Goal: Task Accomplishment & Management: Complete application form

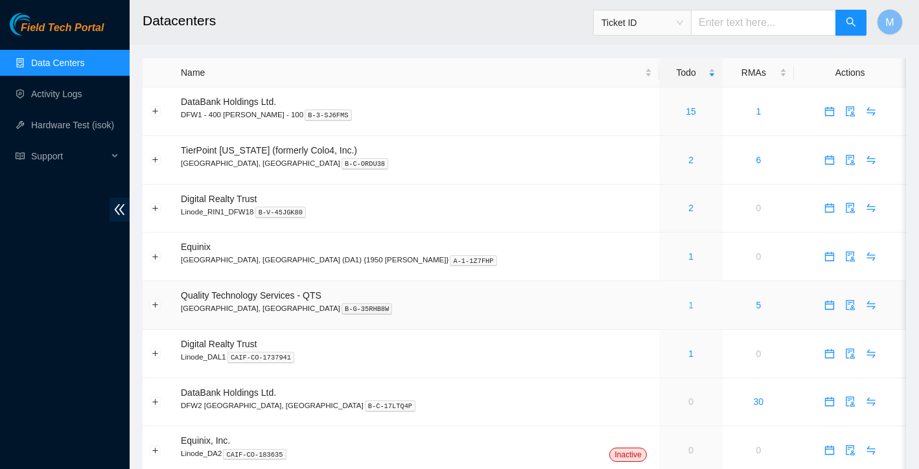
click at [688, 307] on link "1" at bounding box center [690, 305] width 5 height 10
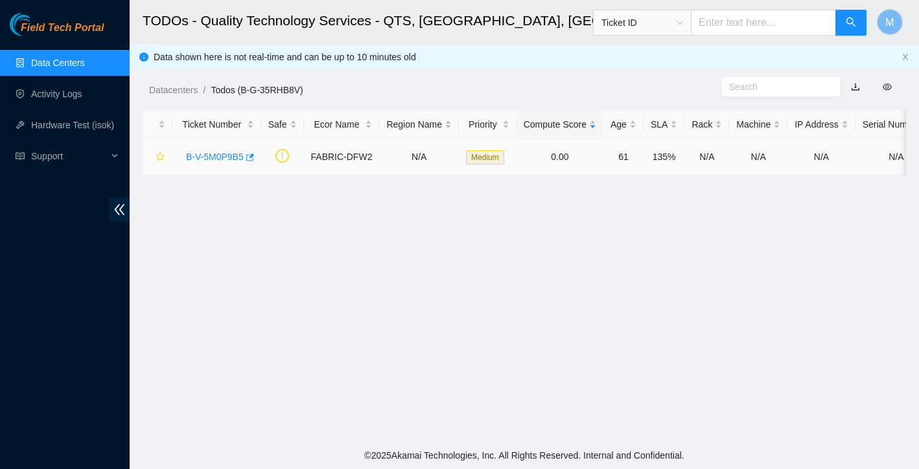
click at [215, 160] on link "B-V-5M0P9B5" at bounding box center [215, 157] width 58 height 10
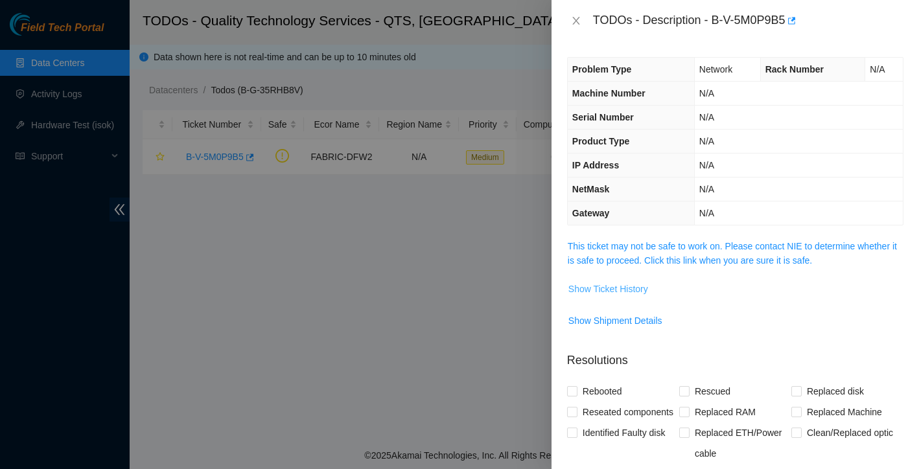
click at [632, 294] on span "Show Ticket History" at bounding box center [608, 289] width 80 height 14
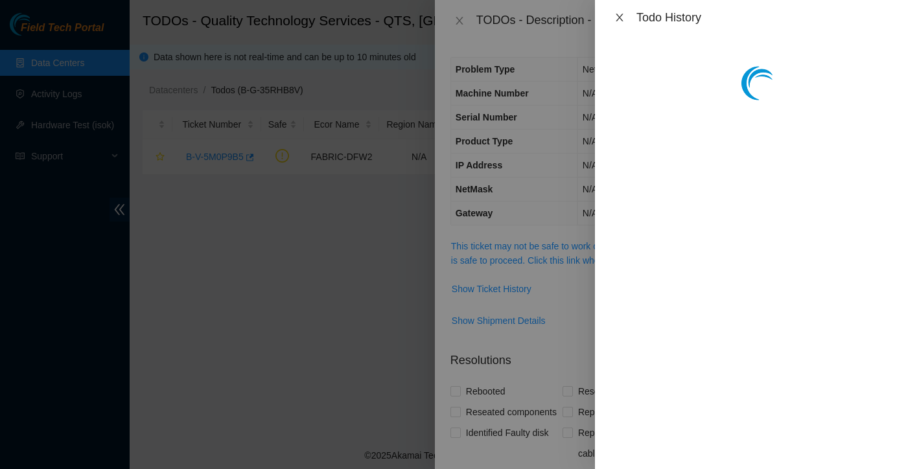
click at [619, 16] on icon "close" at bounding box center [619, 18] width 7 height 8
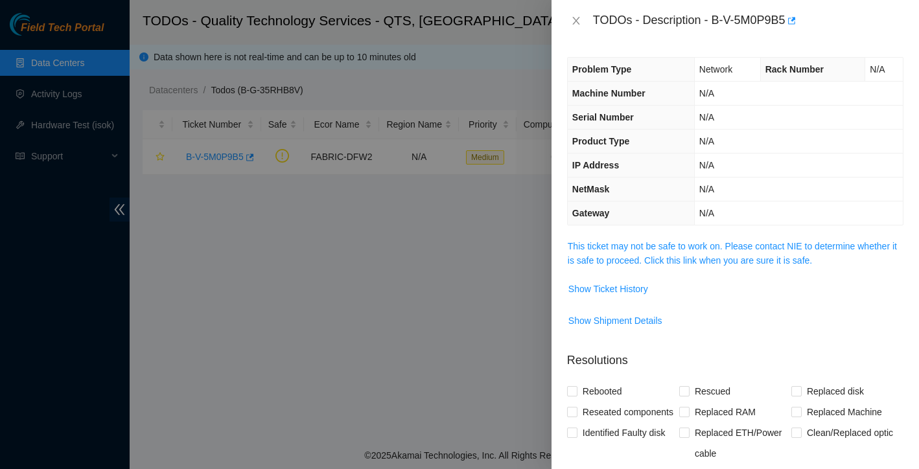
click at [572, 28] on div "TODOs - Description - B-V-5M0P9B5" at bounding box center [735, 20] width 336 height 21
click at [578, 19] on icon "close" at bounding box center [576, 21] width 10 height 10
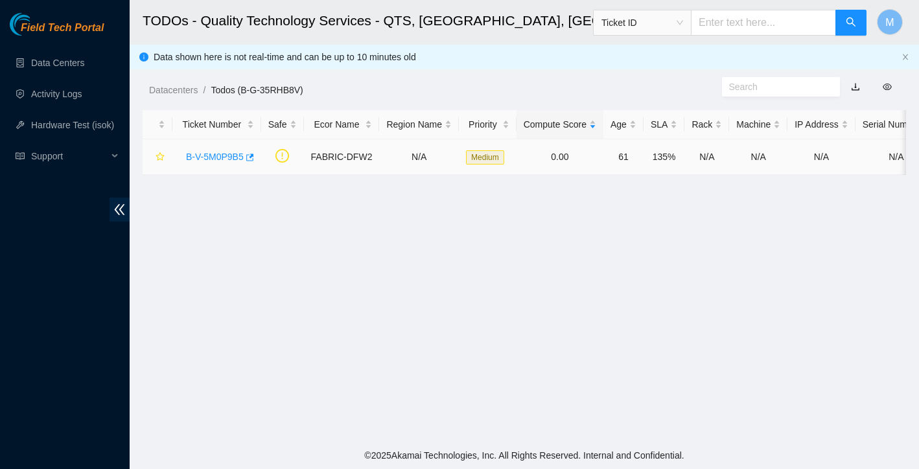
click at [208, 157] on link "B-V-5M0P9B5" at bounding box center [215, 157] width 58 height 10
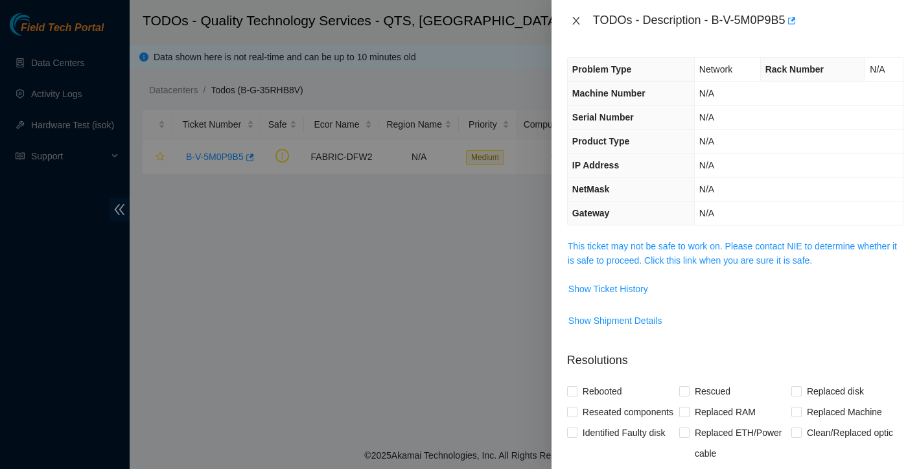
click at [573, 21] on icon "close" at bounding box center [576, 21] width 10 height 10
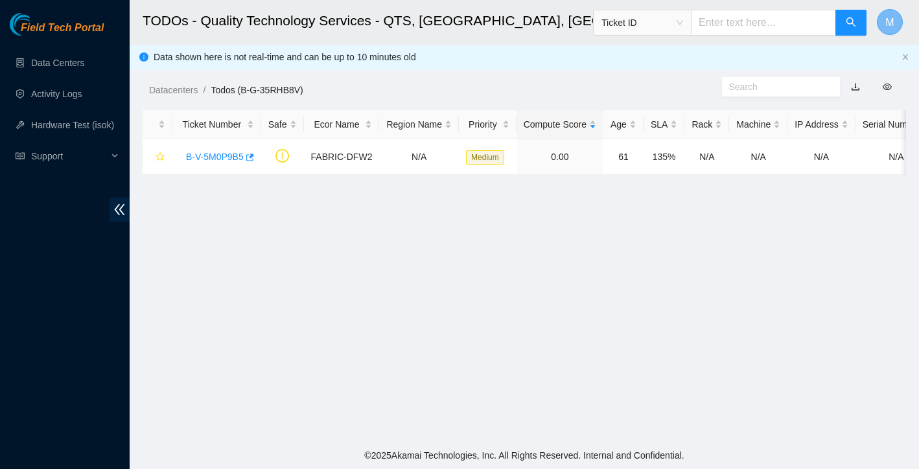
click at [896, 24] on button "M" at bounding box center [890, 22] width 26 height 26
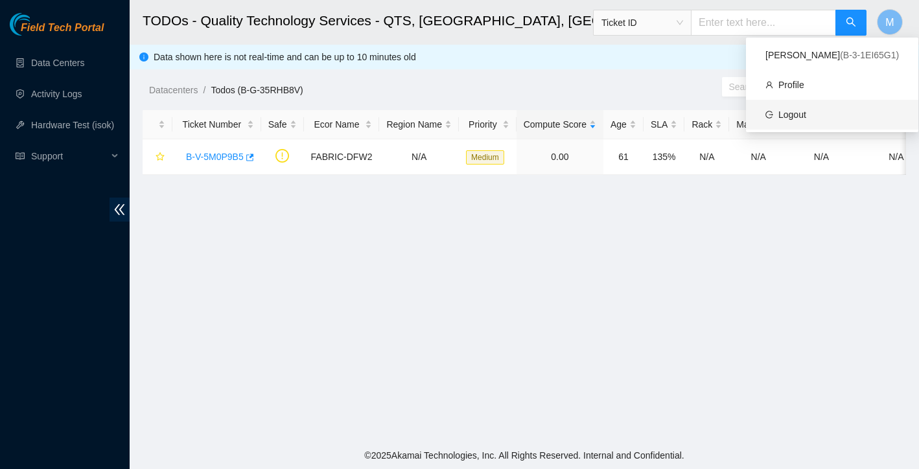
click at [806, 110] on link "Logout" at bounding box center [792, 115] width 28 height 10
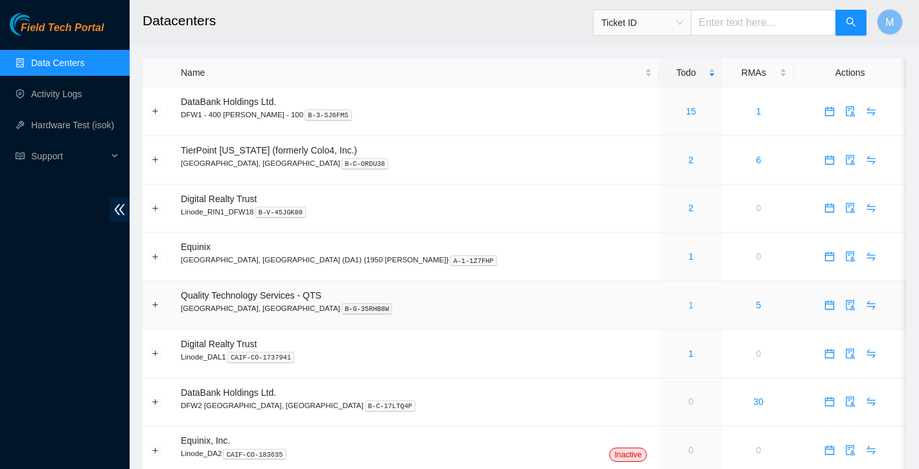
click at [688, 307] on link "1" at bounding box center [690, 305] width 5 height 10
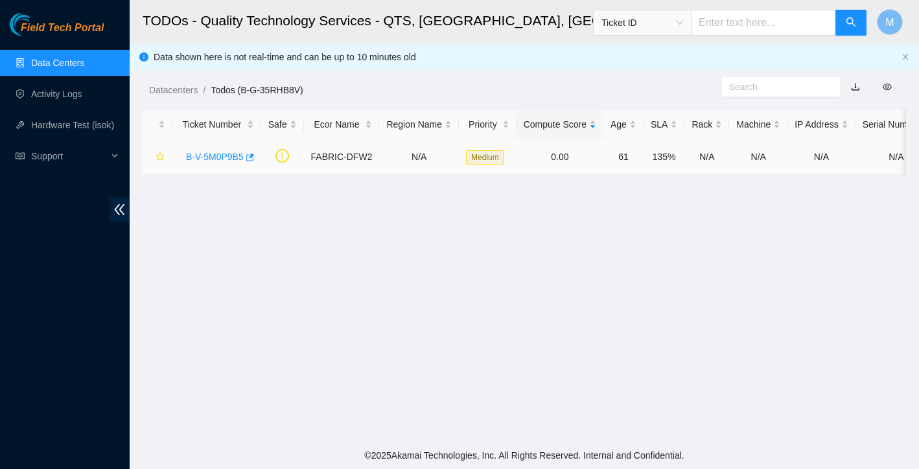
click at [233, 150] on div "B-V-5M0P9B5" at bounding box center [217, 156] width 75 height 21
click at [229, 157] on link "B-V-5M0P9B5" at bounding box center [215, 157] width 58 height 10
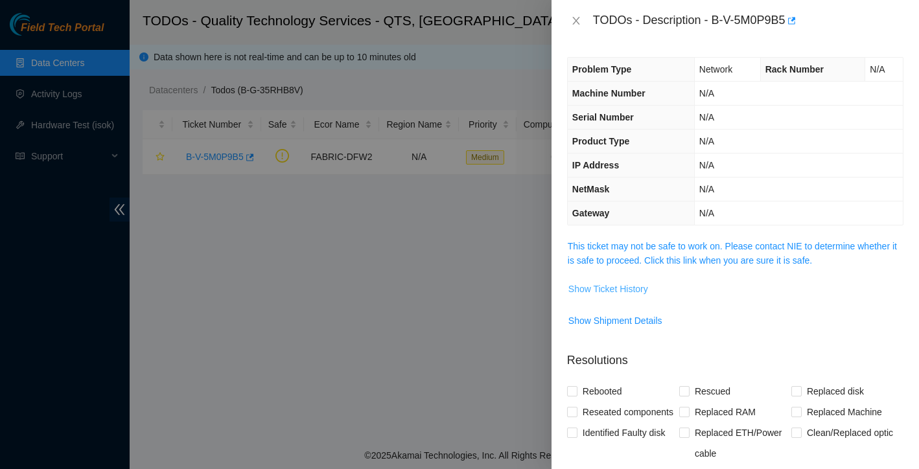
click at [624, 288] on span "Show Ticket History" at bounding box center [608, 289] width 80 height 14
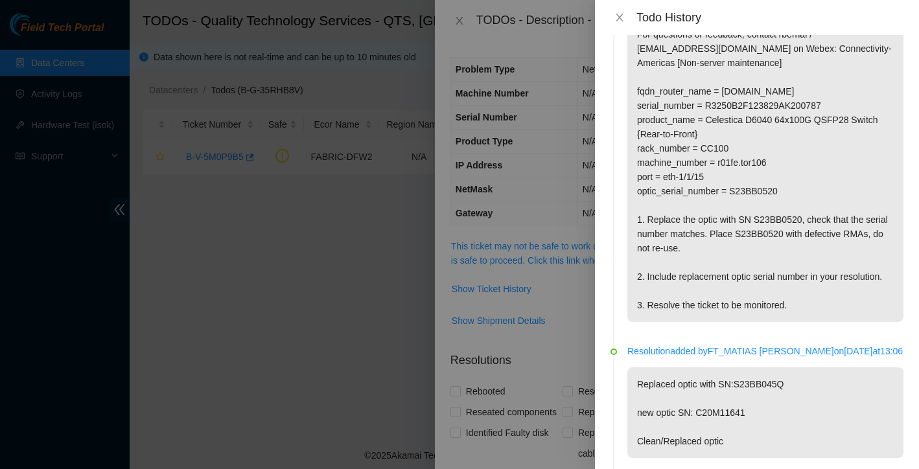
scroll to position [80, 0]
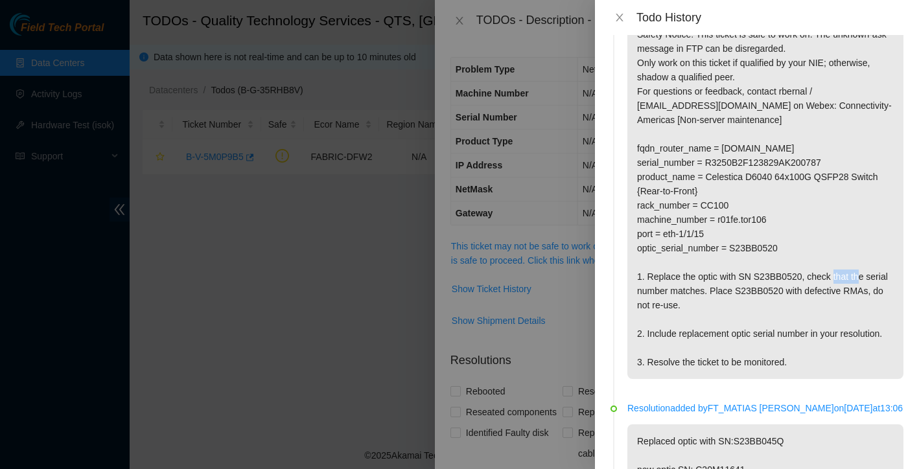
drag, startPoint x: 755, startPoint y: 292, endPoint x: 793, endPoint y: 290, distance: 38.3
click at [793, 290] on p "Triage: Replace TOR CWDM4 optic Safety Notice: This ticket is safe to work on. …" at bounding box center [765, 184] width 276 height 390
click at [719, 296] on p "Triage: Replace TOR CWDM4 optic Safety Notice: This ticket is safe to work on. …" at bounding box center [765, 184] width 276 height 390
drag, startPoint x: 649, startPoint y: 293, endPoint x: 808, endPoint y: 285, distance: 158.4
click at [808, 285] on p "Triage: Replace TOR CWDM4 optic Safety Notice: This ticket is safe to work on. …" at bounding box center [765, 184] width 276 height 390
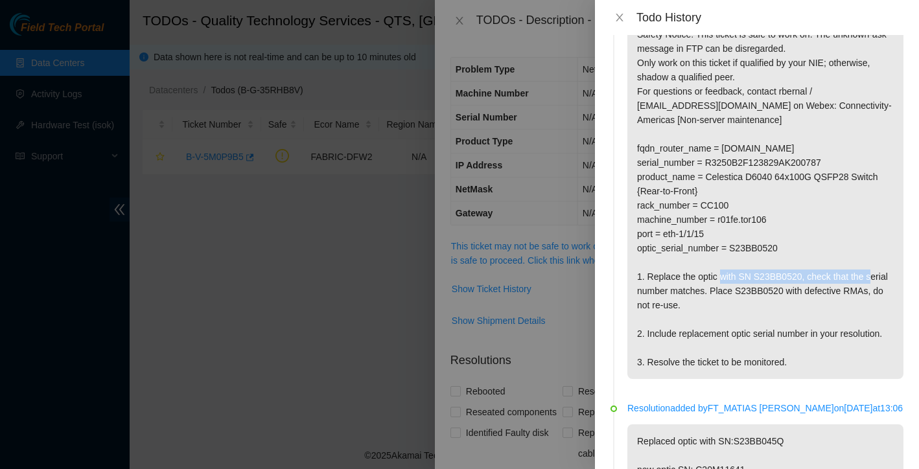
copy p "Replace the optic with SN S23BB0520"
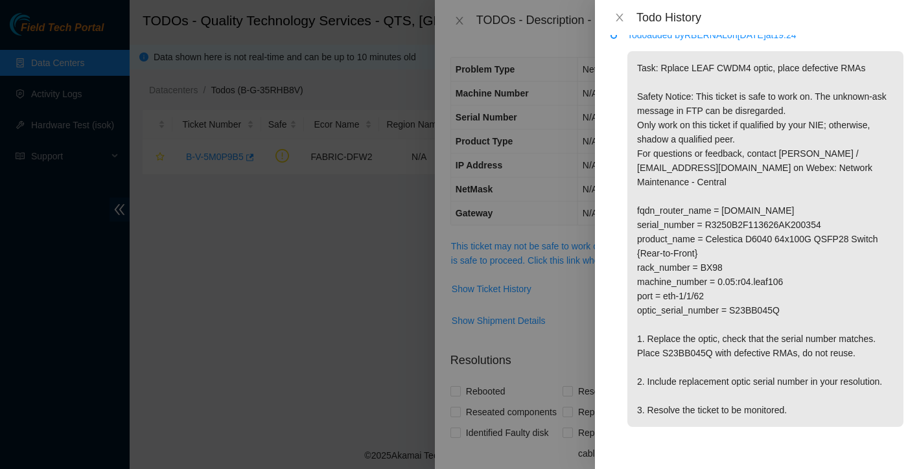
scroll to position [633, 0]
click at [622, 18] on icon "close" at bounding box center [619, 17] width 10 height 10
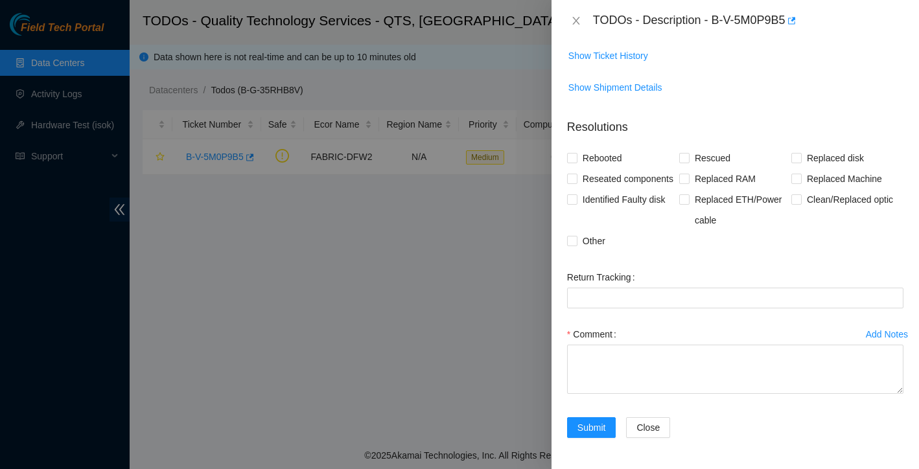
scroll to position [254, 0]
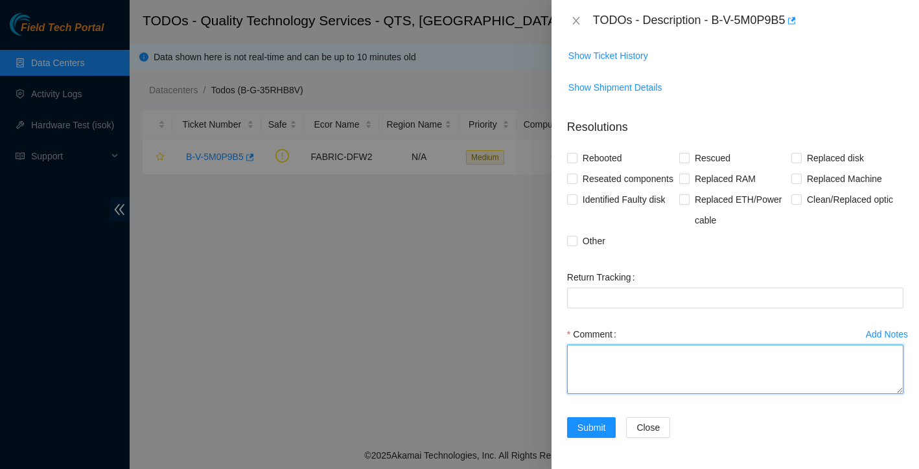
click at [616, 364] on textarea "Comment" at bounding box center [735, 369] width 336 height 49
paste textarea "Replace the optic with SN S23BB0520"
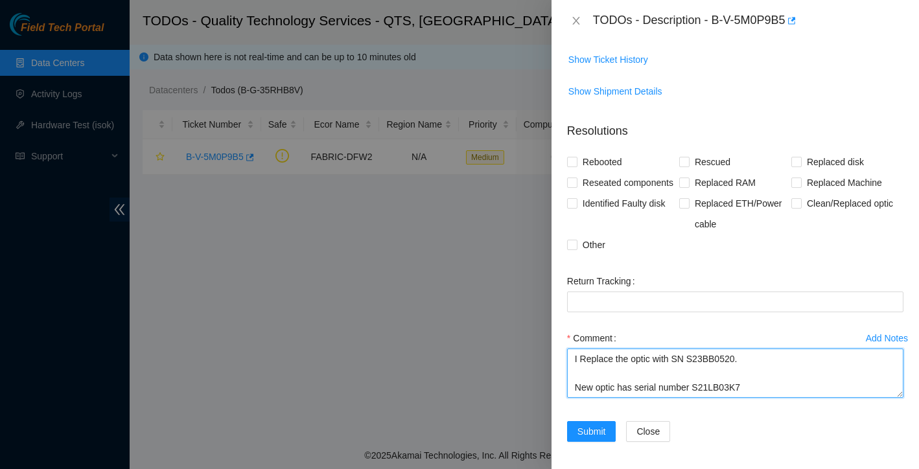
scroll to position [222, 0]
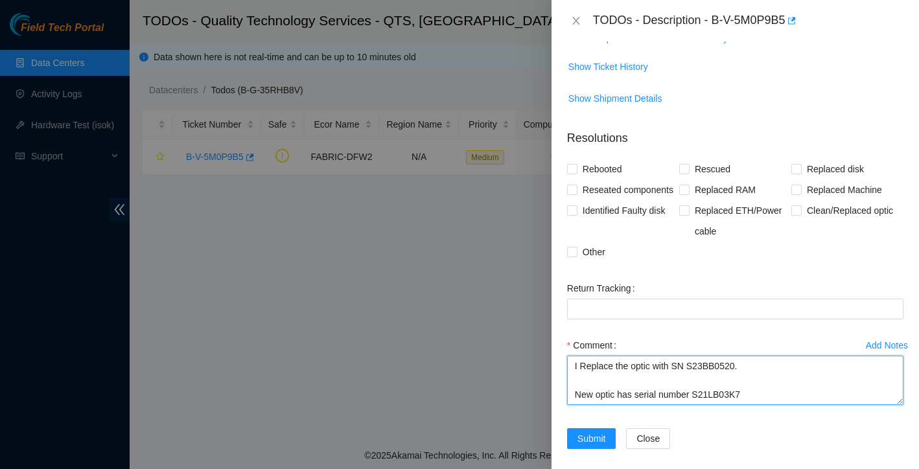
click at [753, 388] on textarea "I Replace the optic with SN S23BB0520. New optic has serial number S21LB03K7" at bounding box center [735, 380] width 336 height 49
click at [751, 405] on textarea "I Replace the optic with SN S23BB0520. New optic has serial number S21LB03K7" at bounding box center [735, 380] width 336 height 49
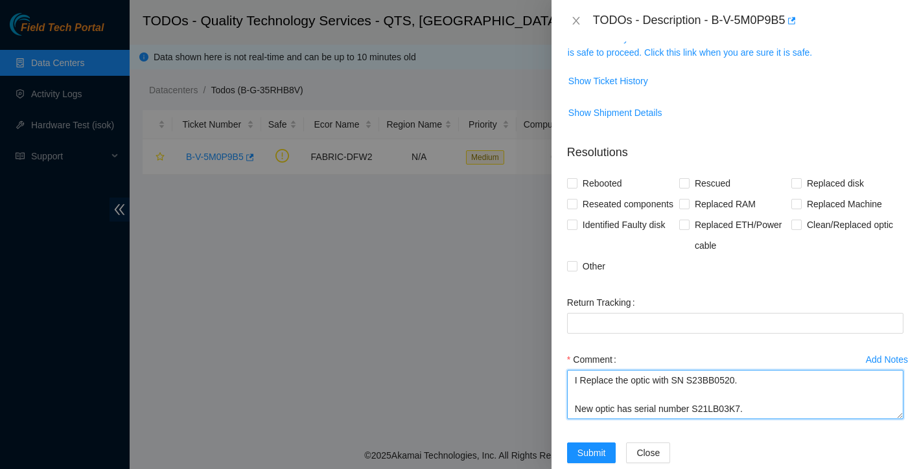
scroll to position [202, 0]
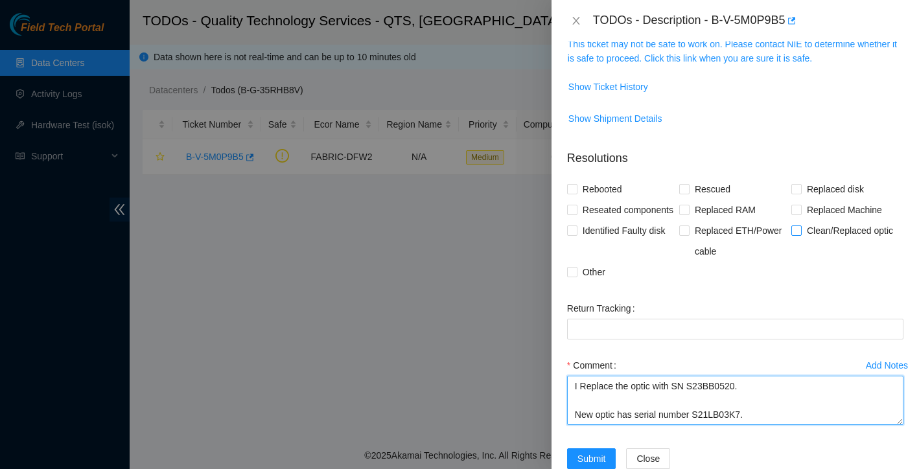
type textarea "I Replace the optic with SN S23BB0520. New optic has serial number S21LB03K7."
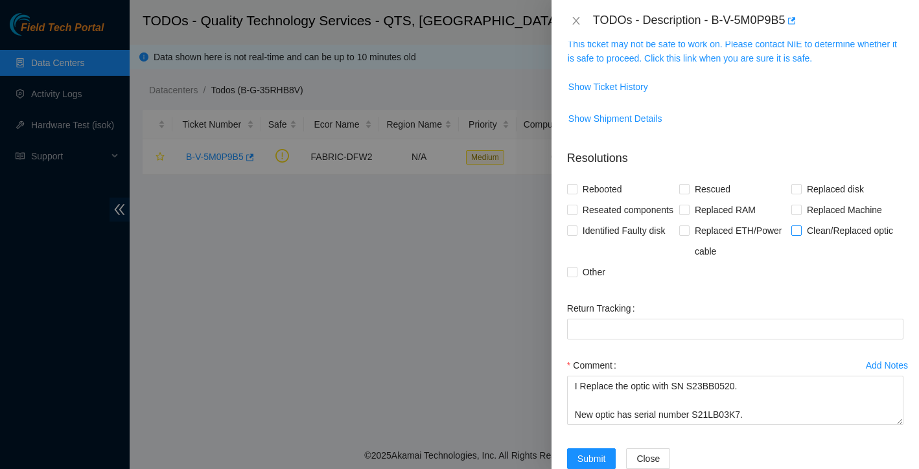
click at [800, 235] on input "Clean/Replaced optic" at bounding box center [795, 230] width 9 height 9
checkbox input "true"
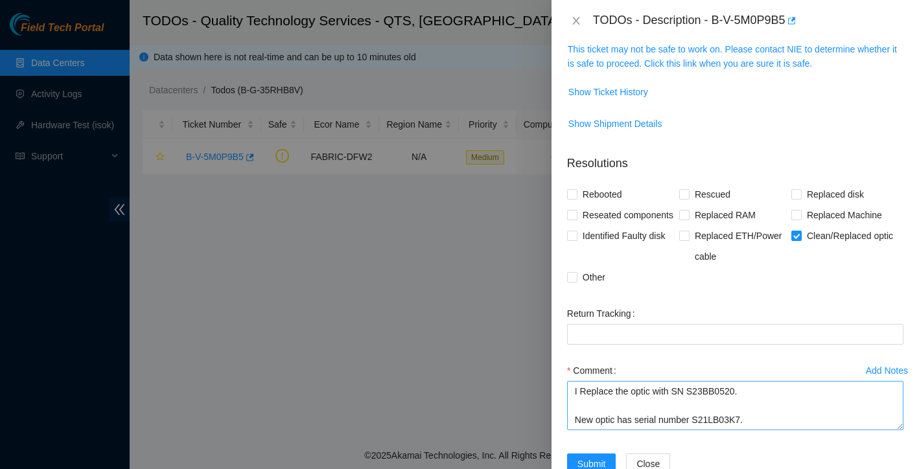
scroll to position [0, 0]
click at [611, 414] on textarea "I Replace the optic with SN S23BB0520. New optic has serial number S21LB03K7." at bounding box center [735, 405] width 336 height 49
click at [577, 414] on textarea "I ReplaceD the optic with SN S23BB0520. New optic has serial number S21LB03K7." at bounding box center [735, 405] width 336 height 49
click at [581, 414] on textarea "I ReplaceD the optic with SN S23BB0520. New optic has serial number S21LB03K7." at bounding box center [735, 405] width 336 height 49
click at [614, 412] on textarea "ReplaceD the optic with SN S23BB0520. New optic has serial number S21LB03K7." at bounding box center [735, 405] width 336 height 49
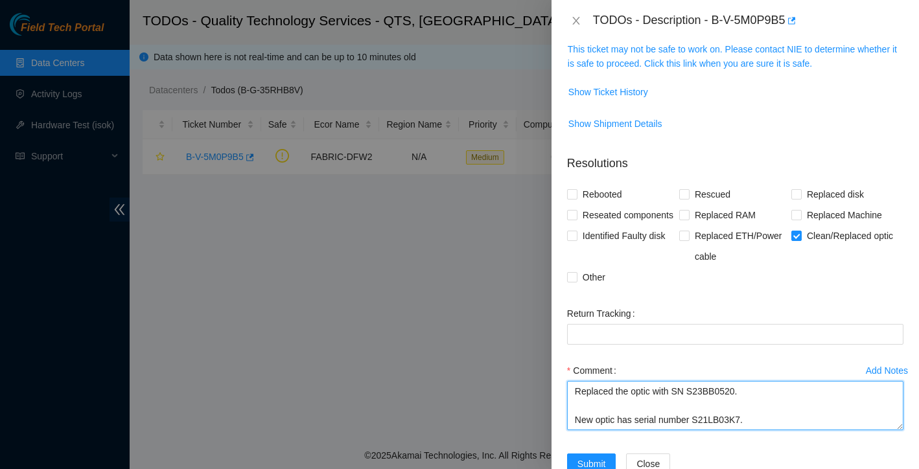
click at [760, 430] on textarea "Replaced the optic with SN S23BB0520. New optic has serial number S21LB03K7." at bounding box center [735, 405] width 336 height 49
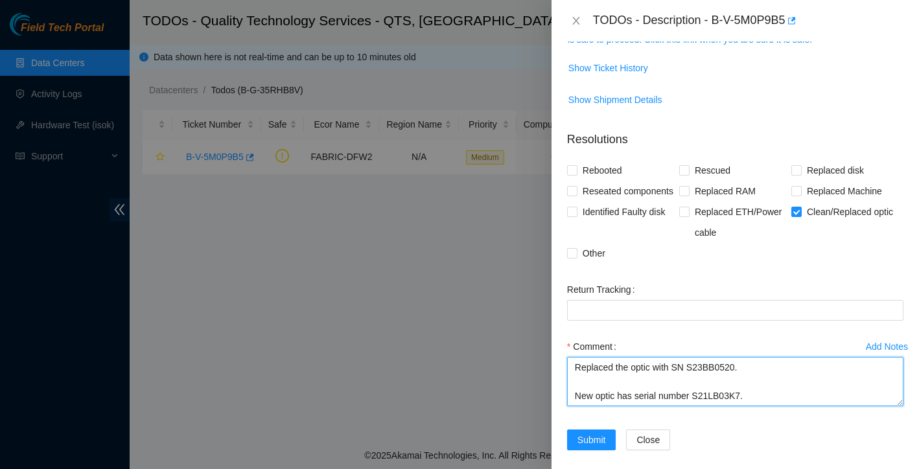
click at [756, 406] on textarea "Replaced the optic with SN S23BB0520. New optic has serial number S21LB03K7." at bounding box center [735, 381] width 336 height 49
click at [756, 398] on textarea "Replaced the optic with SN S23BB0520. New optic has serial number S21LB03K7." at bounding box center [735, 381] width 336 height 49
click at [754, 393] on textarea "Replaced the optic with SN S23BB0520. New optic has serial number S21LB03K7." at bounding box center [735, 381] width 336 height 49
click at [757, 406] on textarea "Replaced the optic with SN S23BB0520. New optic has serial number S21LB03K7." at bounding box center [735, 381] width 336 height 49
click at [754, 386] on textarea "Replaced the optic with SN S23BB0520. New optic has serial number S21LB03K7." at bounding box center [735, 381] width 336 height 49
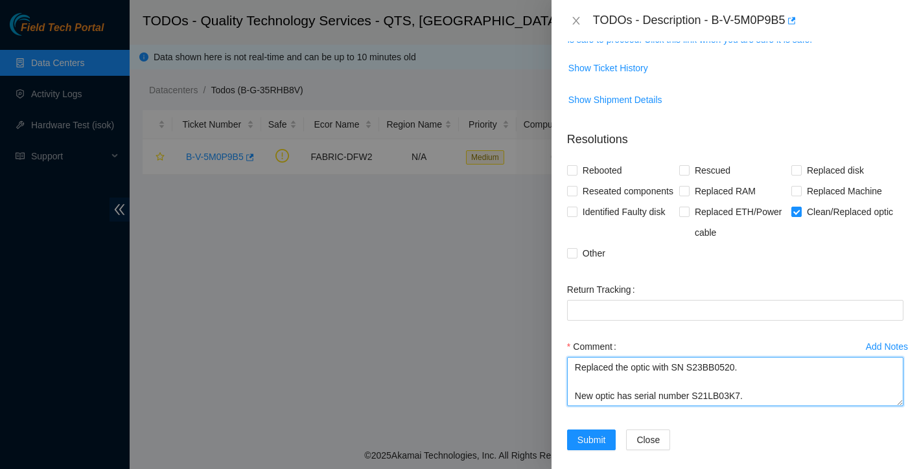
click at [762, 406] on textarea "Replaced the optic with SN S23BB0520. New optic has serial number S21LB03K7." at bounding box center [735, 381] width 336 height 49
click at [752, 390] on textarea "Replaced the optic with SN S23BB0520. New optic has serial number S21LB03K7." at bounding box center [735, 381] width 336 height 49
click at [757, 406] on textarea "Replaced the optic with SN S23BB0520. New optic has serial number S21LB03K7." at bounding box center [735, 381] width 336 height 49
click at [752, 389] on textarea "Replaced the optic with SN S23BB0520. New optic has serial number S21LB03K7." at bounding box center [735, 381] width 336 height 49
click at [754, 406] on textarea "Replaced the optic with SN S23BB0520. New optic has serial number S21LB03K7." at bounding box center [735, 381] width 336 height 49
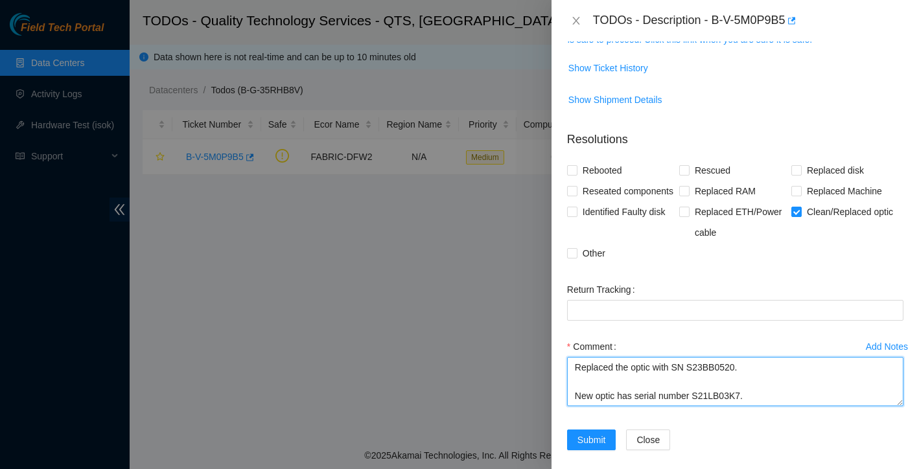
click at [751, 387] on textarea "Replaced the optic with SN S23BB0520. New optic has serial number S21LB03K7." at bounding box center [735, 381] width 336 height 49
drag, startPoint x: 750, startPoint y: 420, endPoint x: 588, endPoint y: 371, distance: 169.2
click at [588, 371] on div "Comment Replaced the optic with SN S23BB0520. New optic has serial number S21LB…" at bounding box center [735, 375] width 336 height 78
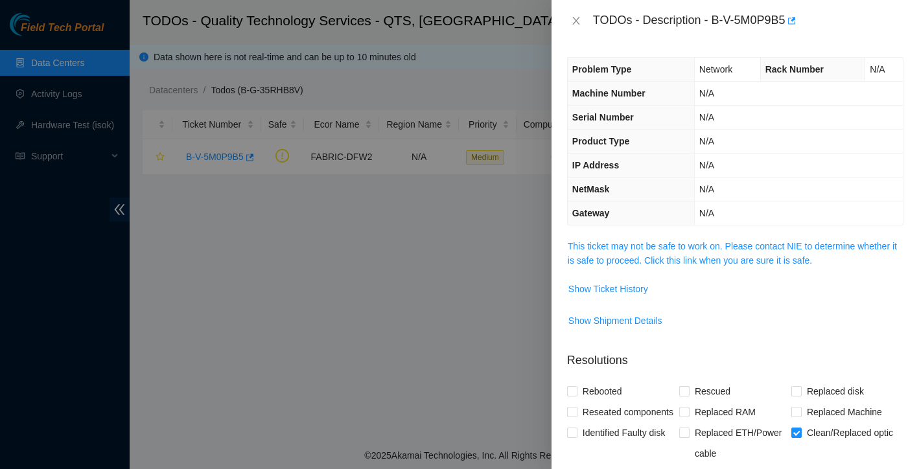
type textarea "Replaced the optic with SN S23BB0520. New optic has serial number S21LB03K7."
drag, startPoint x: 715, startPoint y: 23, endPoint x: 793, endPoint y: 21, distance: 77.8
click at [793, 21] on div "TODOs - Description - B-V-5M0P9B5" at bounding box center [748, 20] width 310 height 21
copy div "B-V-5M0P9B5"
click at [62, 99] on div at bounding box center [459, 234] width 919 height 469
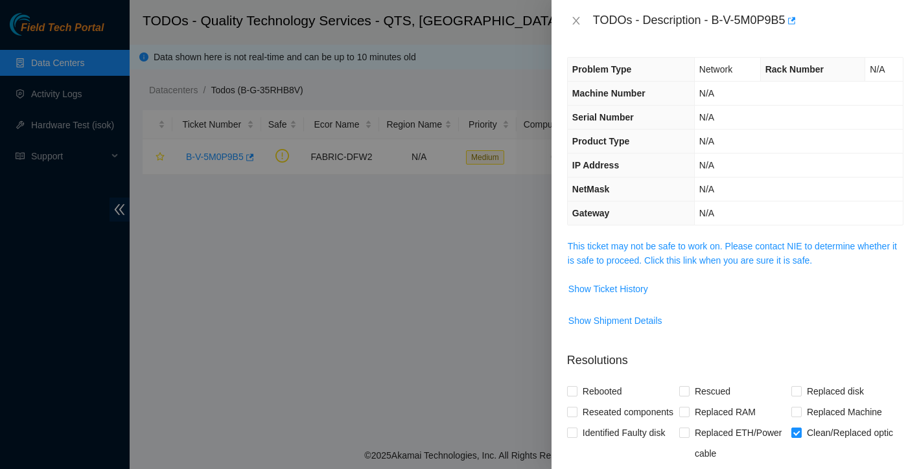
click at [62, 99] on div at bounding box center [459, 234] width 919 height 469
click at [67, 88] on div at bounding box center [459, 234] width 919 height 469
click at [578, 15] on button "Close" at bounding box center [576, 21] width 18 height 12
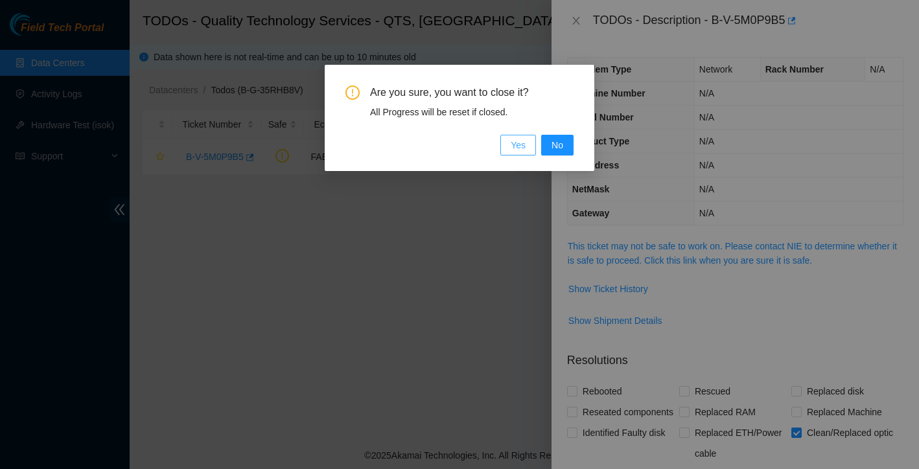
click at [509, 141] on button "Yes" at bounding box center [518, 145] width 36 height 21
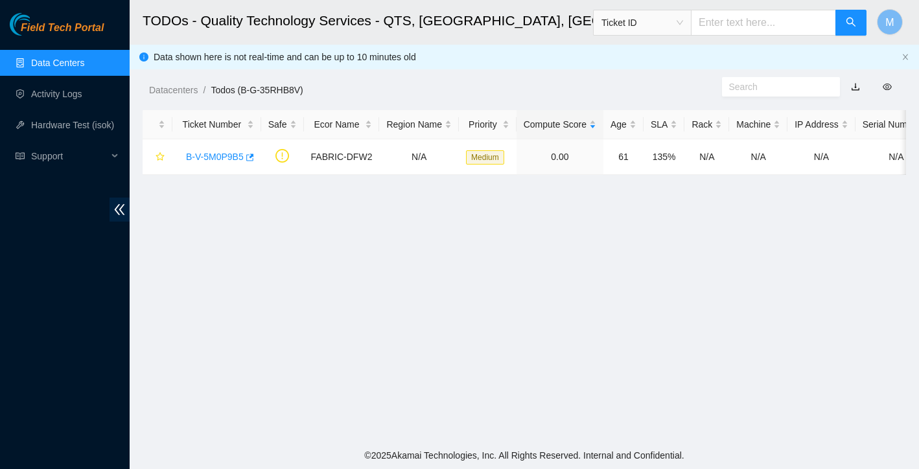
click at [64, 68] on link "Data Centers" at bounding box center [57, 63] width 53 height 10
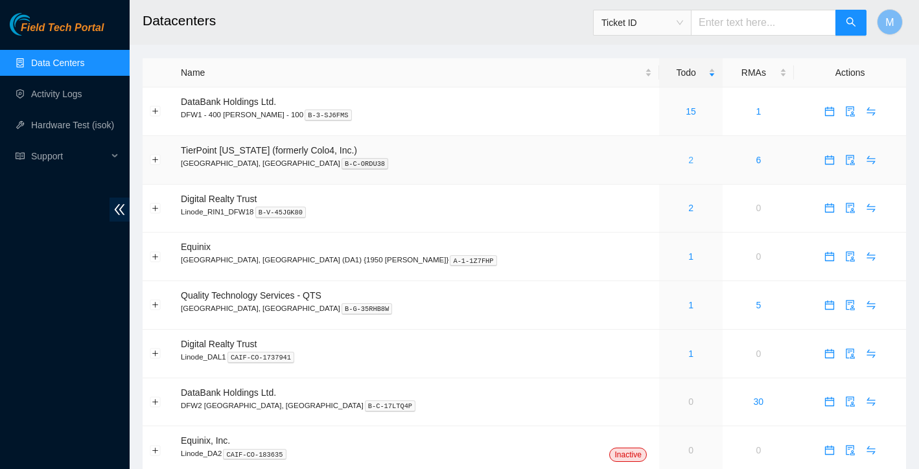
click at [688, 159] on link "2" at bounding box center [690, 160] width 5 height 10
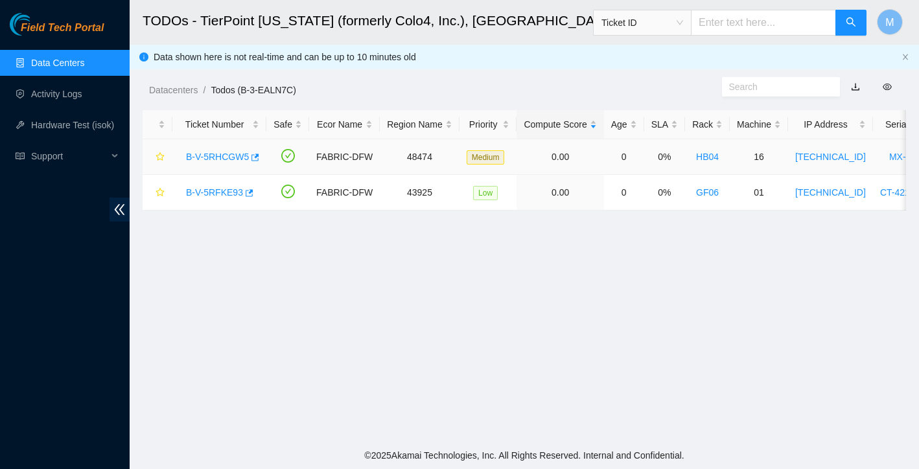
click at [223, 157] on link "B-V-5RHCGW5" at bounding box center [217, 157] width 63 height 10
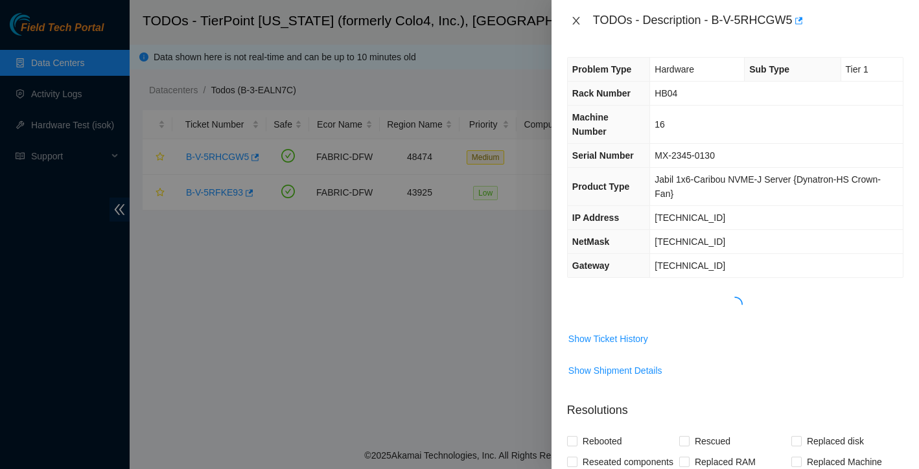
click at [578, 19] on icon "close" at bounding box center [576, 21] width 10 height 10
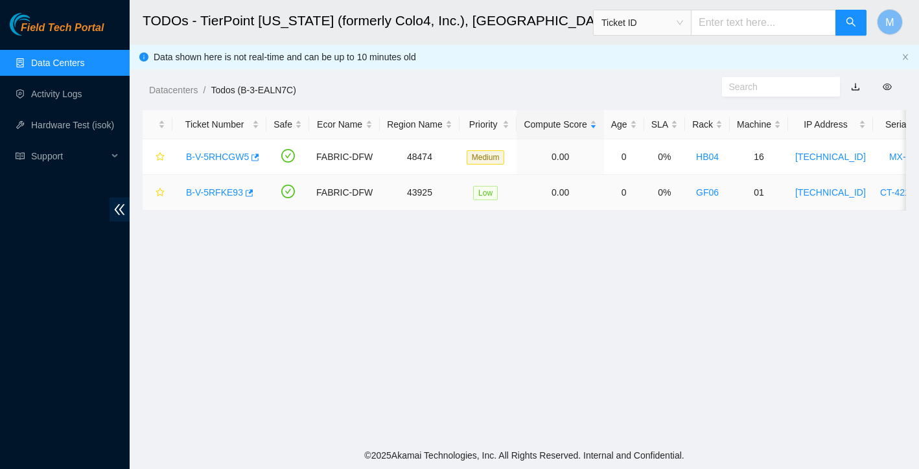
click at [221, 189] on link "B-V-5RFKE93" at bounding box center [214, 192] width 57 height 10
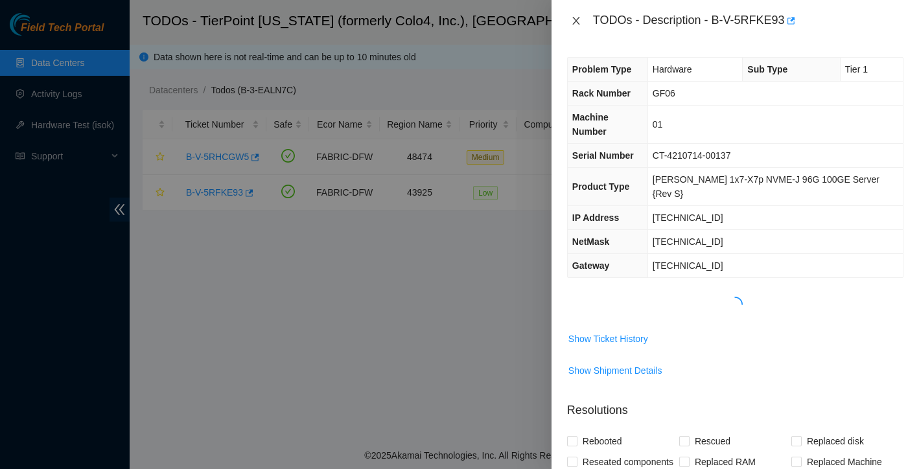
click at [581, 24] on icon "close" at bounding box center [576, 21] width 10 height 10
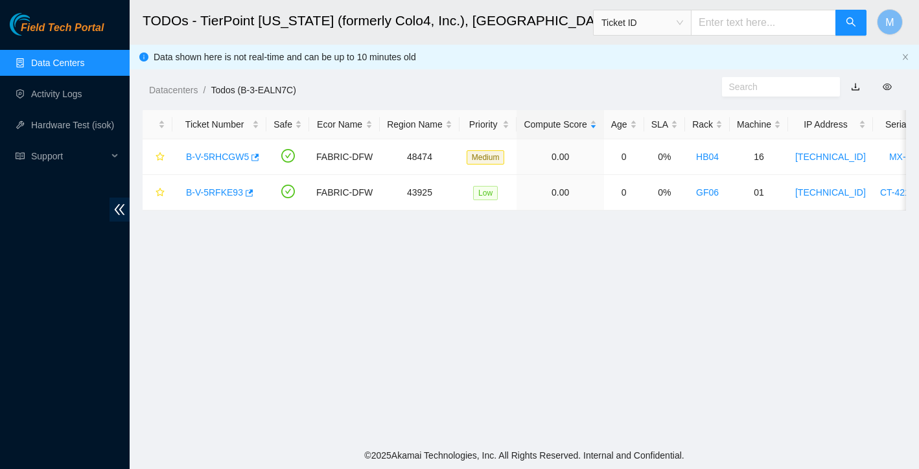
click at [65, 80] on ul "Data Centers Activity Logs Hardware Test (isok) Support" at bounding box center [65, 109] width 130 height 124
click at [64, 93] on link "Activity Logs" at bounding box center [56, 94] width 51 height 10
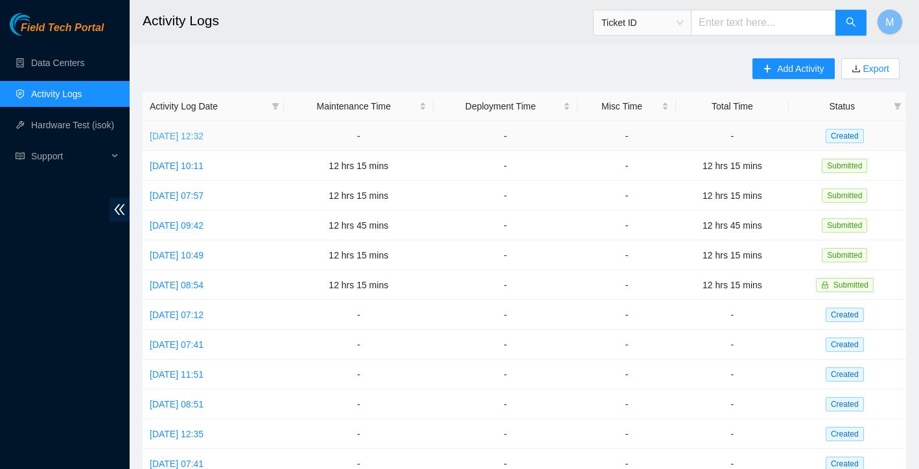
click at [204, 134] on link "[DATE] 12:32" at bounding box center [177, 136] width 54 height 10
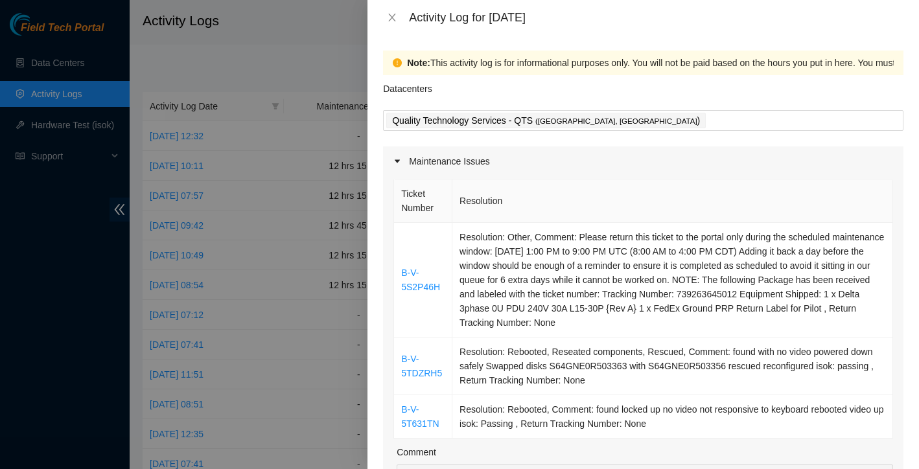
scroll to position [75, 0]
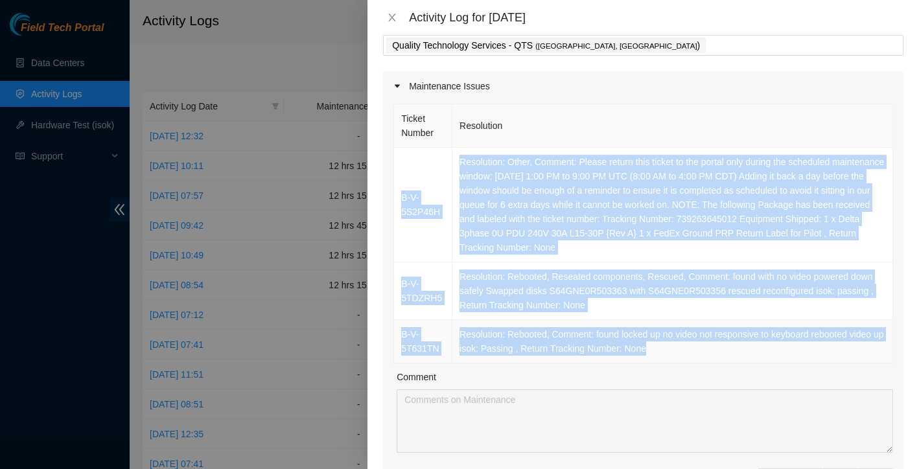
drag, startPoint x: 403, startPoint y: 152, endPoint x: 672, endPoint y: 360, distance: 340.6
click at [672, 360] on tbody "B-V-5S2P46H Resolution: Other, Comment: Please return this ticket to the portal…" at bounding box center [643, 256] width 499 height 216
copy tbody "L-I-3D3S96A Consectetu: Adipi, Elitsed: Doeius tempor inci utlabo et dol magnaa…"
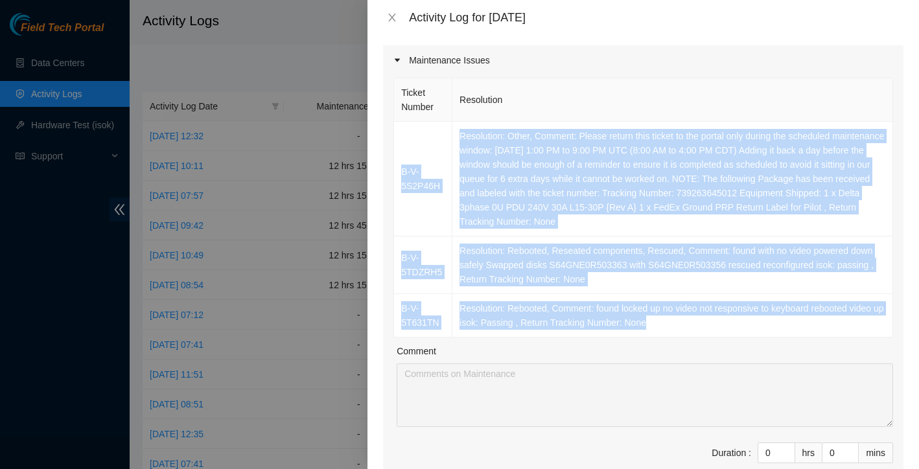
scroll to position [135, 0]
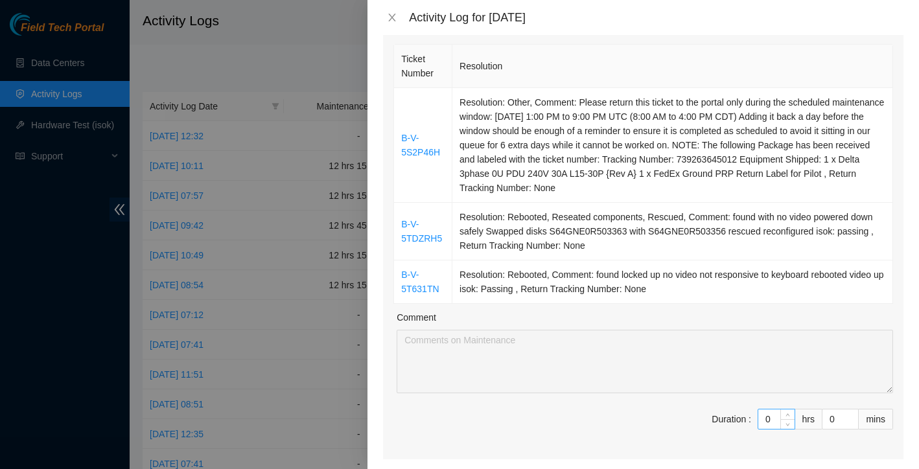
click at [778, 420] on input "0" at bounding box center [776, 419] width 36 height 19
type input "01"
type input "1"
type input "013"
type input "13"
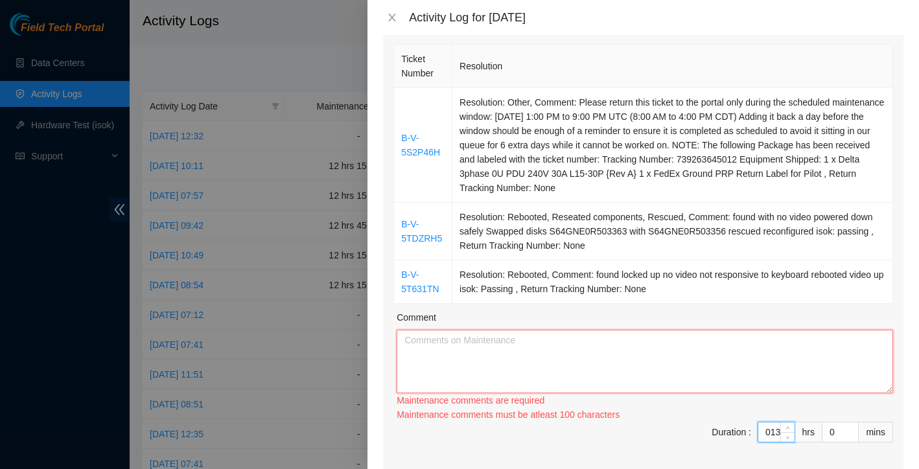
type input "13"
click at [575, 377] on textarea "Comment" at bounding box center [645, 362] width 496 height 64
paste textarea "B-V-5S2P46H Resolution: Other, Comment: Please return this ticket to the portal…"
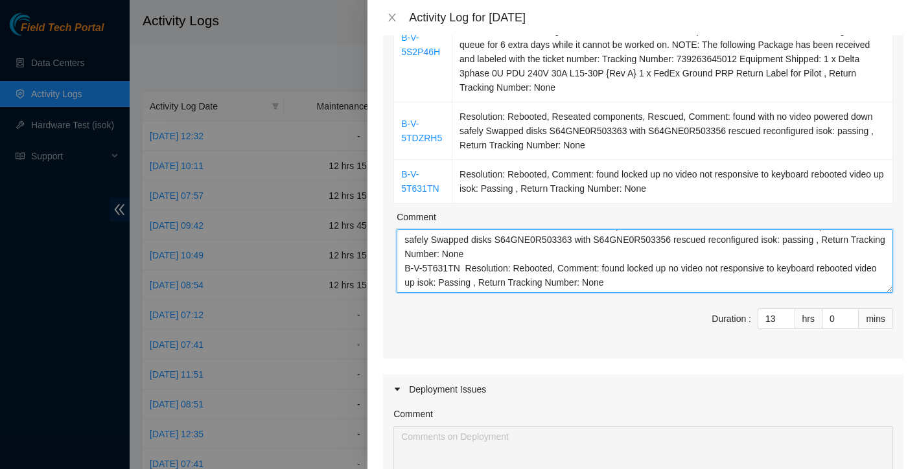
scroll to position [124, 0]
paste textarea "Worked alongside Yzaak to improve overall organization, cleanliness, and operat…"
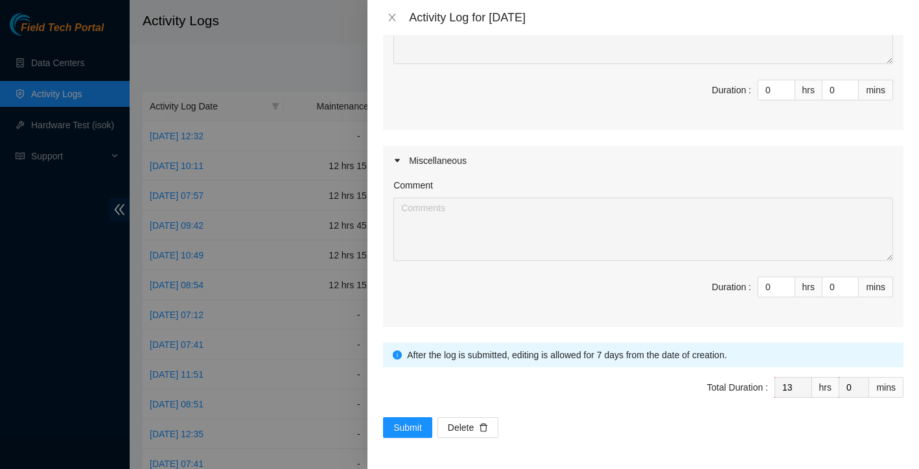
scroll to position [661, 0]
type textarea "L-I-6D2S66A Consectetu: Adipi, Elitsed: Doeius tempor inci utlabo et dol magnaa…"
click at [395, 430] on span "Submit" at bounding box center [407, 428] width 29 height 14
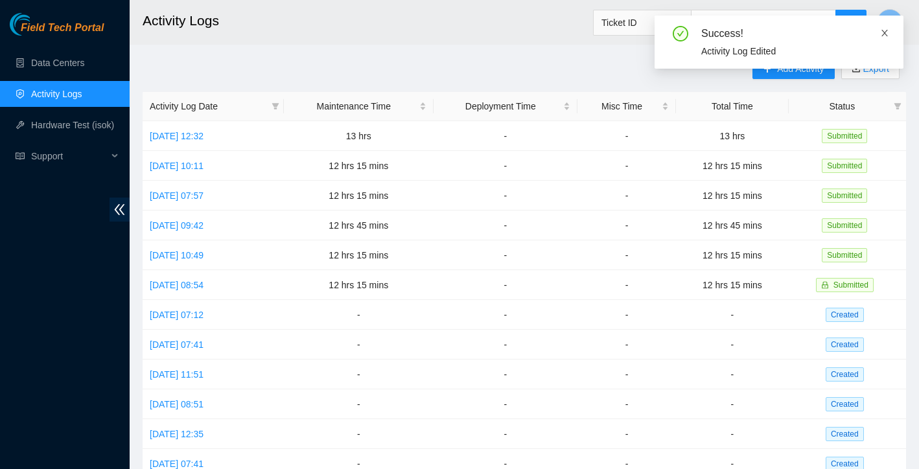
click at [886, 30] on icon "close" at bounding box center [884, 33] width 9 height 9
